Goal: Task Accomplishment & Management: Manage account settings

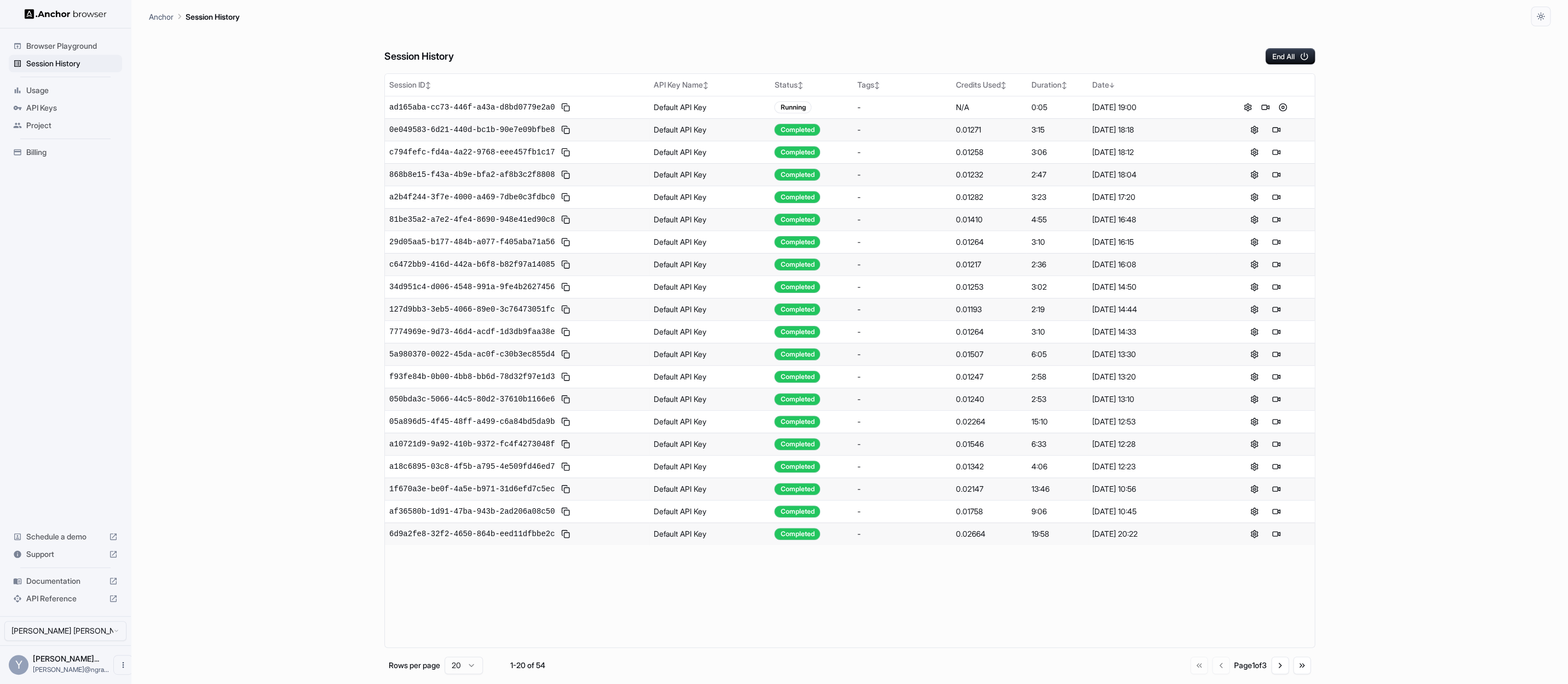
click at [1455, 111] on div "Session History End All Session ID ↕ API Key Name ↕ Status ↕ Tags ↕ Credits Use…" at bounding box center [849, 355] width 1402 height 658
click at [1271, 107] on button at bounding box center [1269, 107] width 13 height 13
click at [1422, 129] on div "Session History End All Session ID ↕ API Key Name ↕ Status ↕ Tags ↕ Credits Use…" at bounding box center [849, 355] width 1402 height 658
click at [1278, 108] on button at bounding box center [1275, 107] width 13 height 13
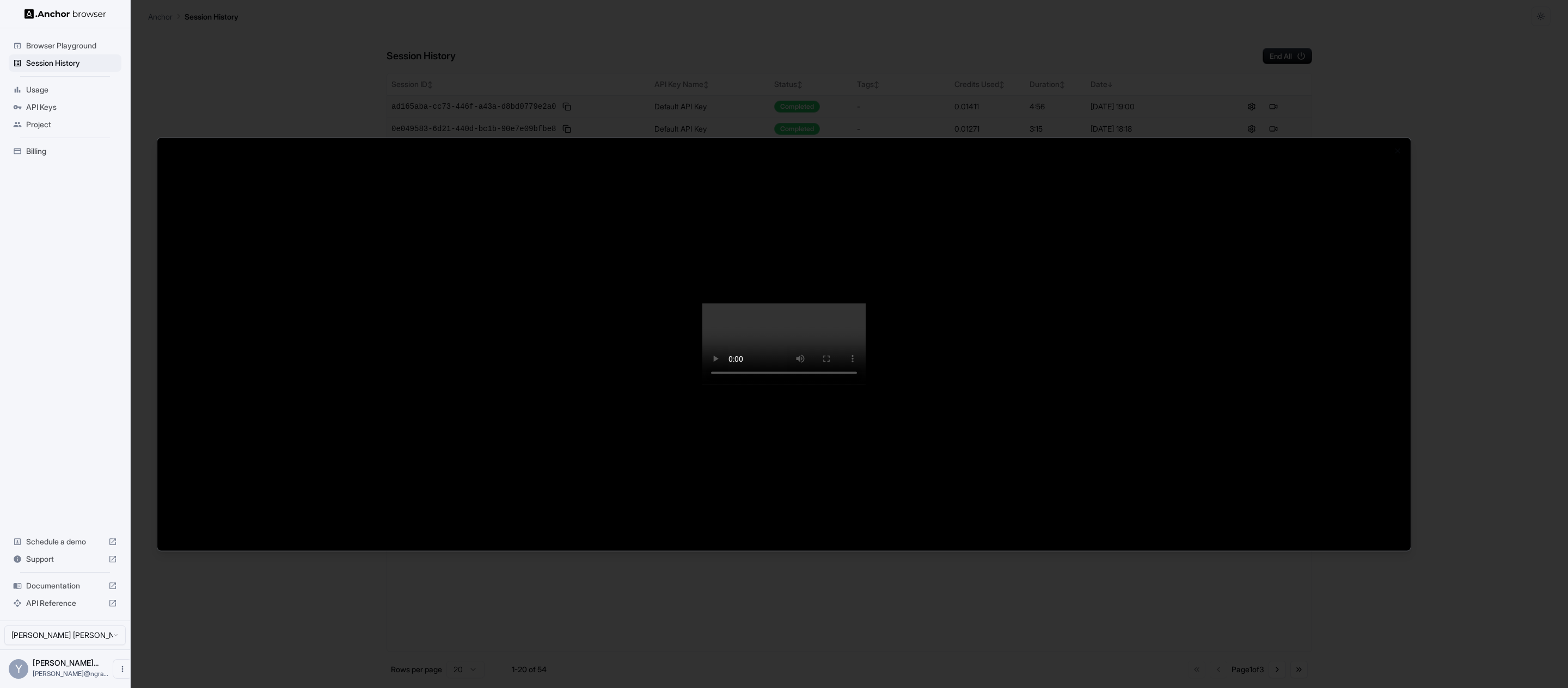
click at [1503, 111] on div at bounding box center [784, 344] width 1568 height 688
